Goal: Find specific page/section: Find specific page/section

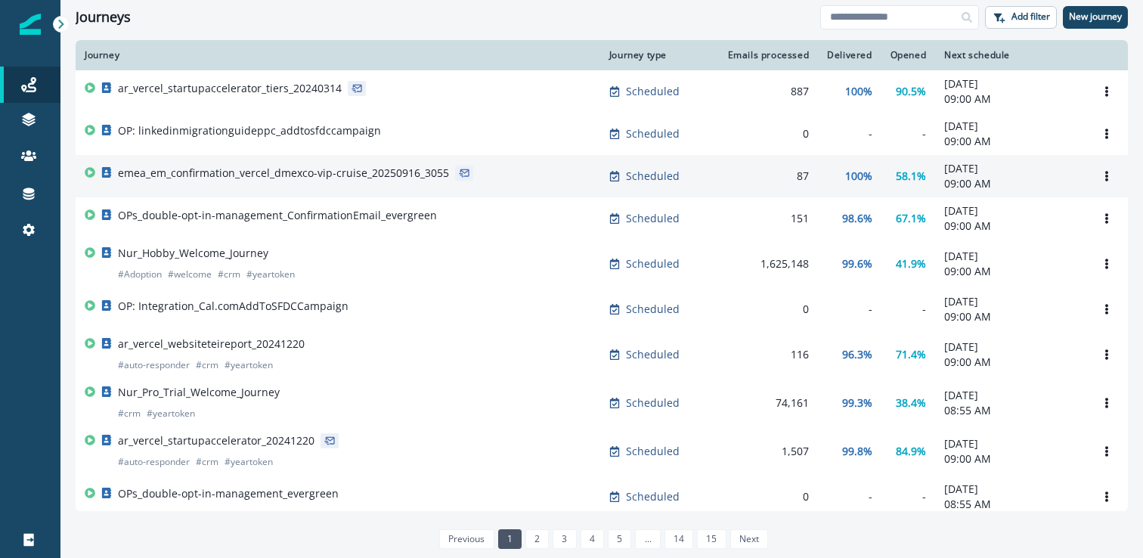
click at [365, 180] on p "emea_em_confirmation_vercel_dmexco-vip-cruise_20250916_3055" at bounding box center [283, 173] width 331 height 15
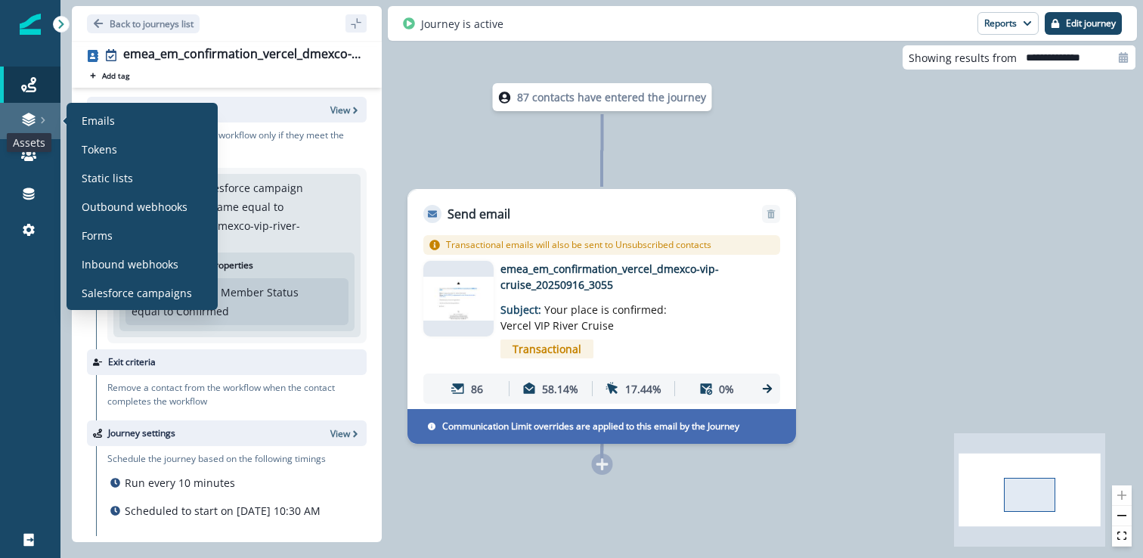
click at [29, 118] on icon at bounding box center [28, 117] width 13 height 8
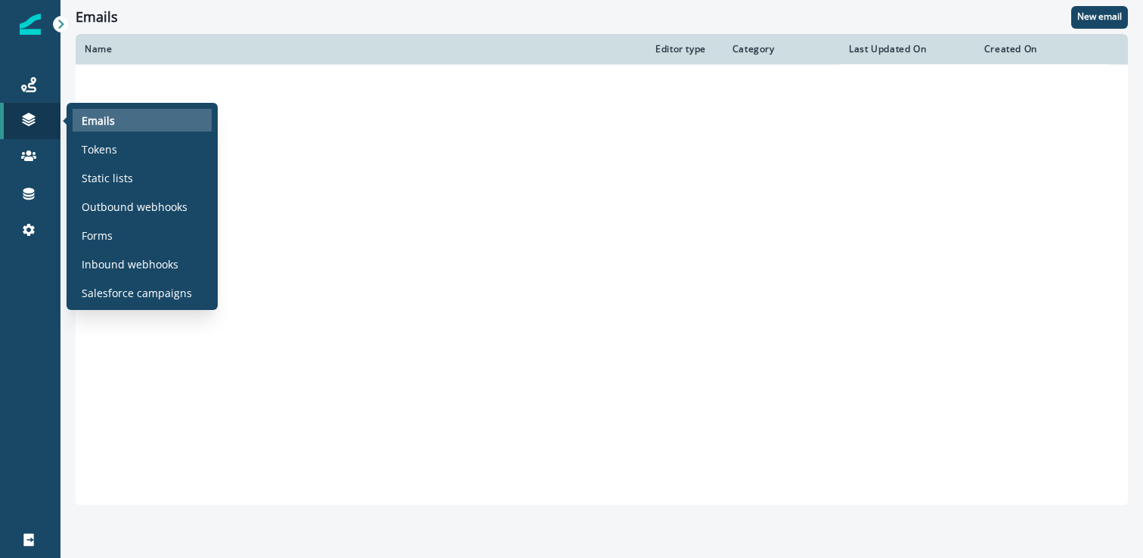
click at [97, 114] on p "Emails" at bounding box center [98, 121] width 33 height 16
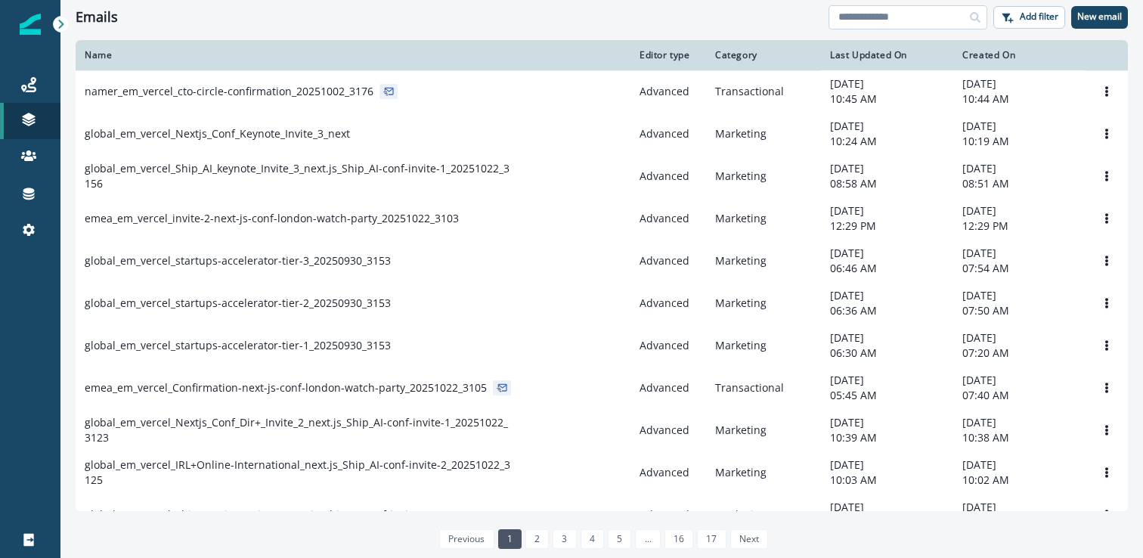
click at [877, 24] on input at bounding box center [908, 17] width 159 height 24
type input "*******"
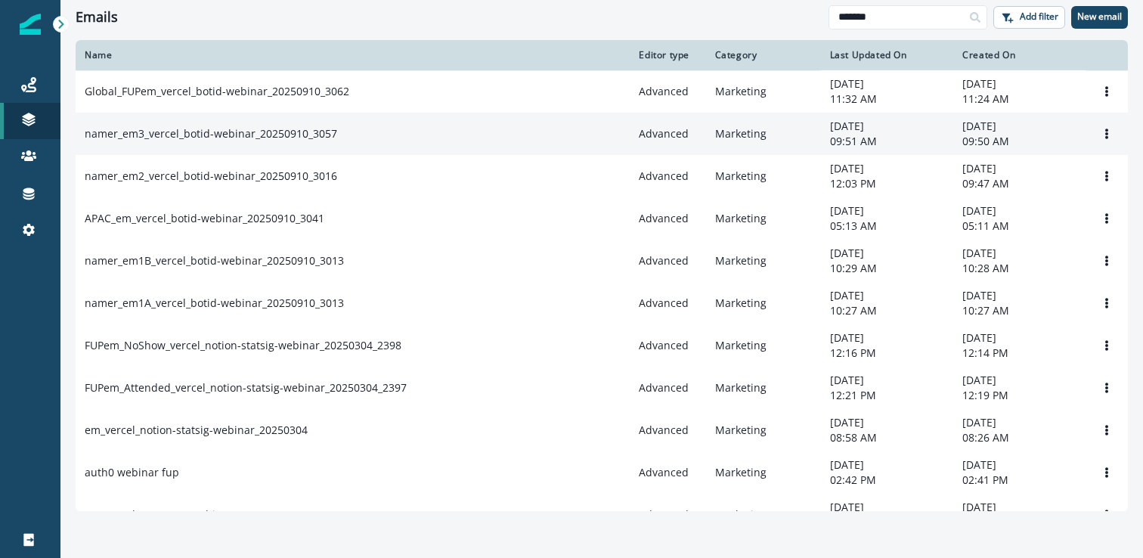
click at [907, 144] on p "09:51 AM" at bounding box center [887, 141] width 114 height 15
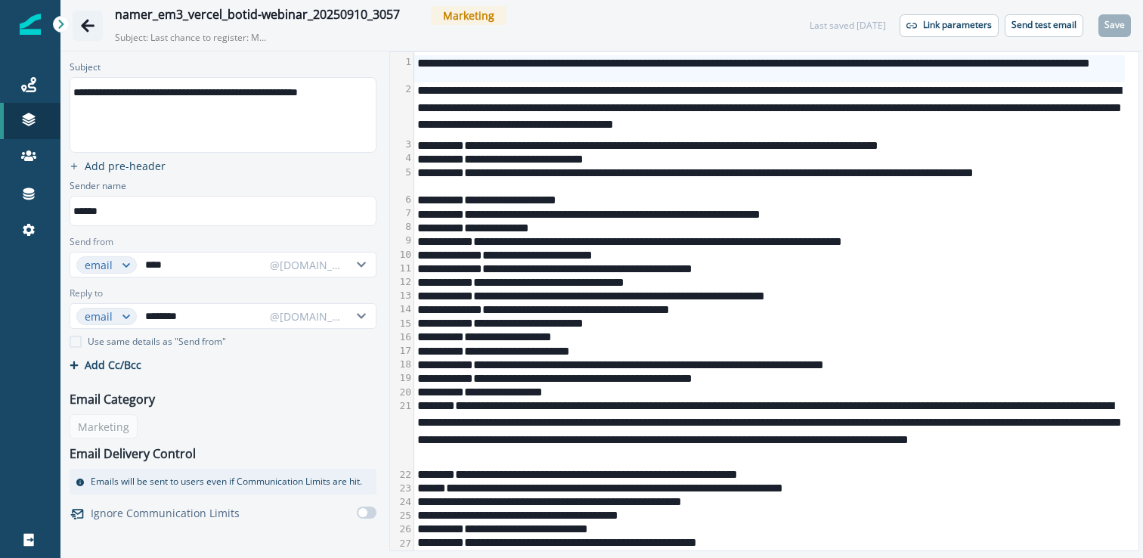
click at [85, 20] on icon "Go back" at bounding box center [87, 25] width 15 height 15
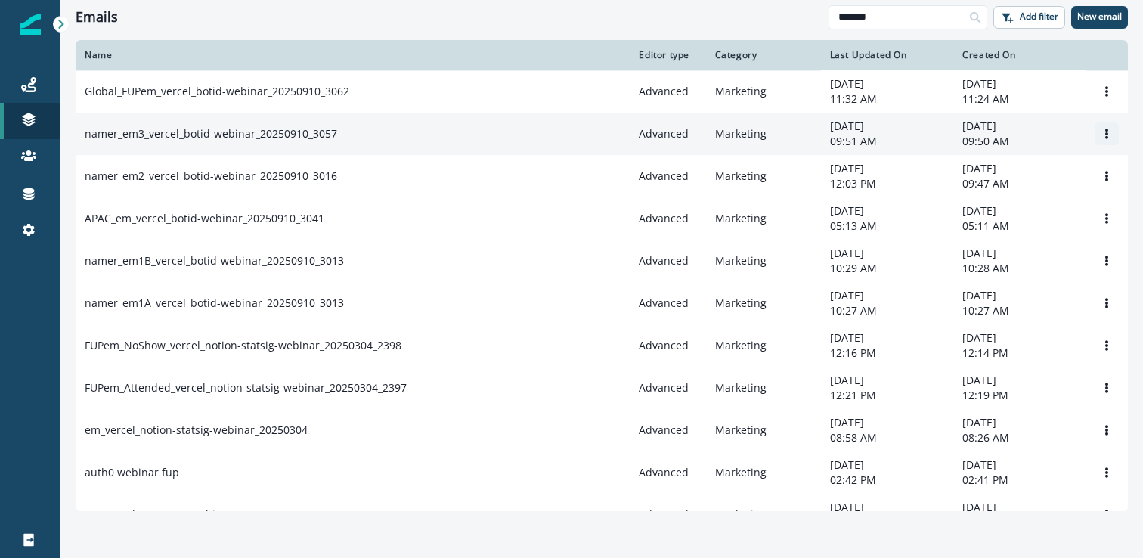
click at [1095, 133] on button "Options" at bounding box center [1107, 133] width 24 height 23
click at [1102, 133] on icon "Options" at bounding box center [1107, 134] width 11 height 11
click at [1095, 136] on button "Options" at bounding box center [1107, 133] width 24 height 23
